Goal: Task Accomplishment & Management: Manage account settings

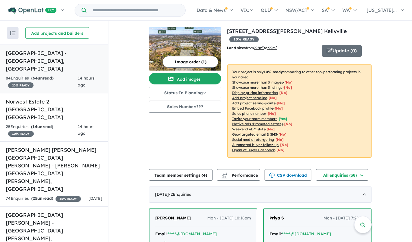
click at [77, 52] on h5 "[GEOGRAPHIC_DATA] - [GEOGRAPHIC_DATA] , [GEOGRAPHIC_DATA]" at bounding box center [54, 60] width 97 height 23
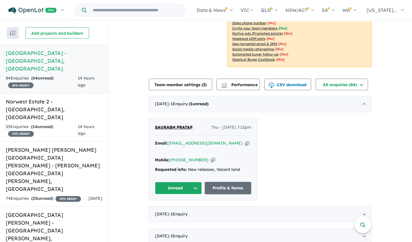
scroll to position [116, 0]
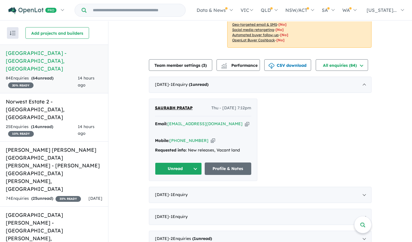
click at [173, 105] on span "SAURABH PRATAP" at bounding box center [174, 107] width 38 height 5
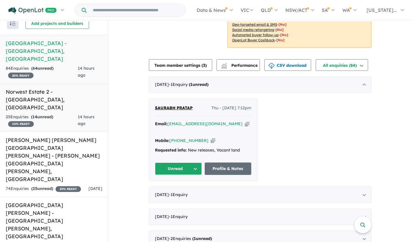
scroll to position [0, 0]
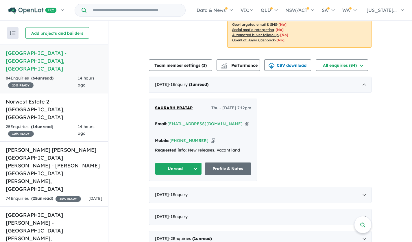
click at [173, 163] on button "Unread" at bounding box center [178, 169] width 47 height 12
click at [168, 189] on button "Assigned" at bounding box center [180, 195] width 50 height 13
click at [49, 98] on h5 "Norwest Estate 2 - [GEOGRAPHIC_DATA] , [GEOGRAPHIC_DATA]" at bounding box center [54, 109] width 97 height 23
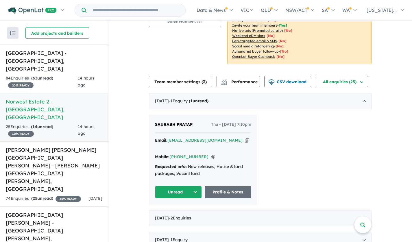
scroll to position [87, 0]
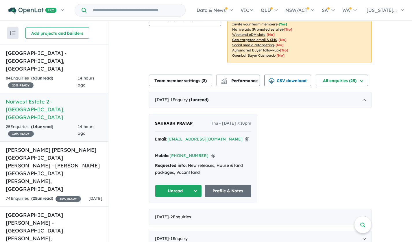
click at [187, 121] on span "SAURABH PRATAP" at bounding box center [174, 123] width 38 height 5
